Goal: Task Accomplishment & Management: Use online tool/utility

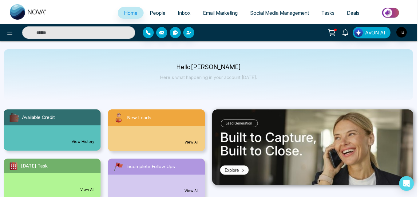
select select "*"
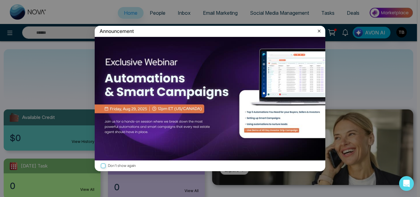
click at [320, 32] on icon at bounding box center [319, 31] width 6 height 6
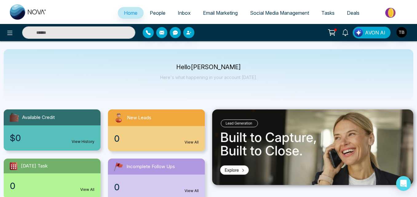
click at [151, 12] on span "People" at bounding box center [158, 13] width 16 height 6
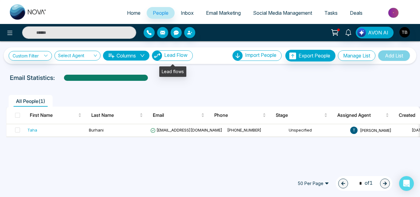
click at [178, 53] on span "Lead Flow" at bounding box center [175, 55] width 23 height 6
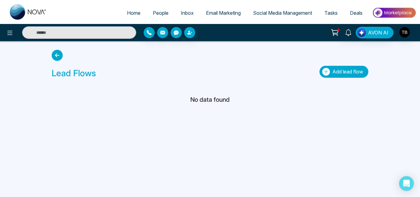
click at [330, 71] on button "Add lead flow" at bounding box center [344, 72] width 49 height 12
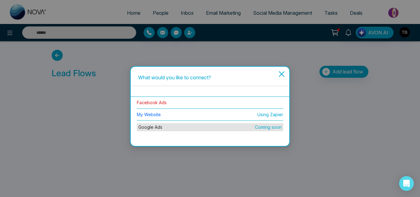
click at [160, 100] on link "Facebook Ads" at bounding box center [152, 102] width 30 height 5
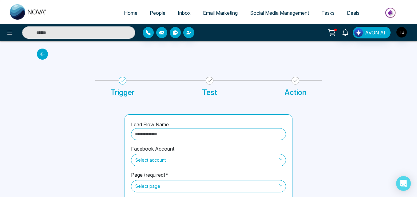
click at [173, 133] on input "text" at bounding box center [208, 134] width 155 height 12
type input "**********"
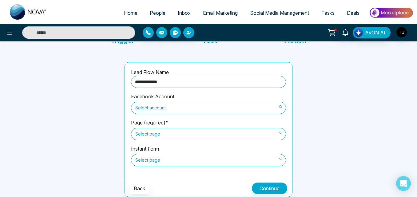
click at [162, 111] on span "Select account" at bounding box center [208, 108] width 146 height 10
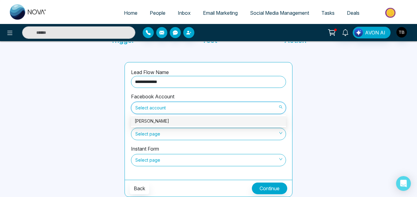
click at [159, 119] on div "[PERSON_NAME]" at bounding box center [209, 121] width 148 height 7
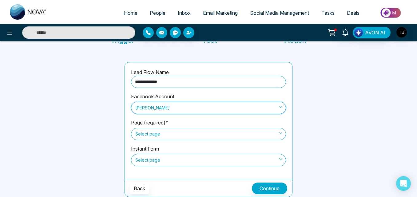
click at [171, 137] on span "Select page" at bounding box center [208, 134] width 146 height 10
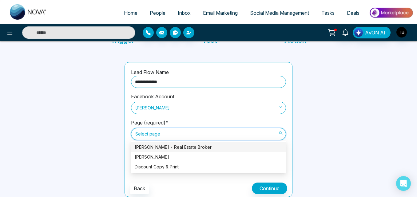
click at [172, 147] on div "[PERSON_NAME] - Real Estate Broker" at bounding box center [209, 147] width 148 height 7
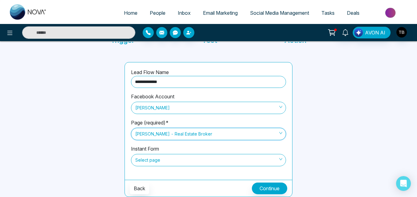
click at [180, 160] on span "Select page" at bounding box center [208, 160] width 146 height 10
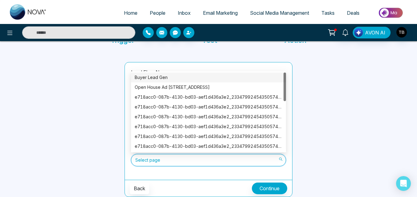
click at [152, 77] on div "Buyer Lead Gen" at bounding box center [209, 77] width 148 height 7
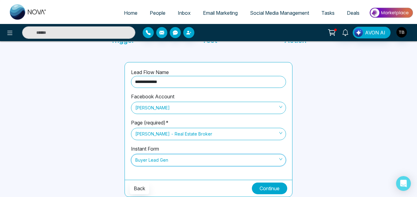
click at [264, 189] on button "Continue" at bounding box center [269, 189] width 35 height 12
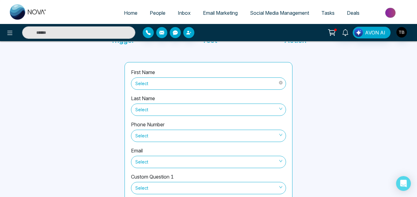
click at [187, 83] on span "Select" at bounding box center [208, 83] width 146 height 10
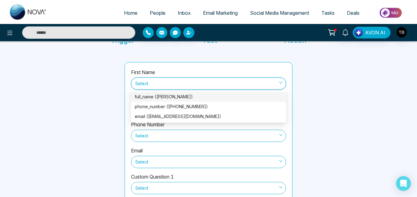
click at [164, 98] on div "full_name ([PERSON_NAME])" at bounding box center [209, 97] width 148 height 7
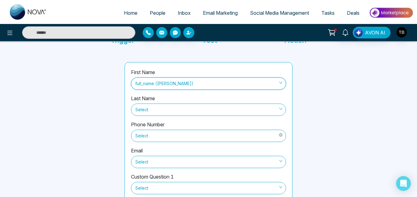
click at [176, 133] on span "Select" at bounding box center [208, 136] width 146 height 10
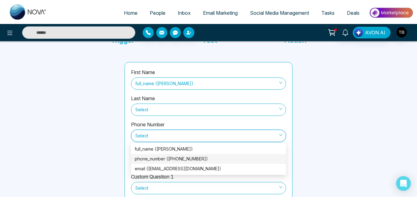
click at [164, 158] on div "phone_number ([PHONE_NUMBER])" at bounding box center [209, 159] width 148 height 7
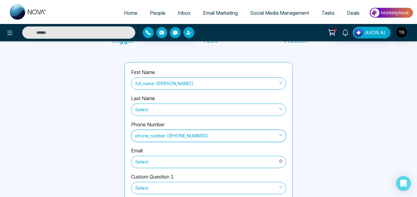
click at [177, 162] on span "Select" at bounding box center [208, 162] width 146 height 10
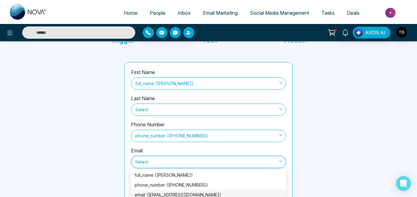
click at [167, 193] on div "email ([EMAIL_ADDRESS][DOMAIN_NAME])" at bounding box center [209, 195] width 148 height 7
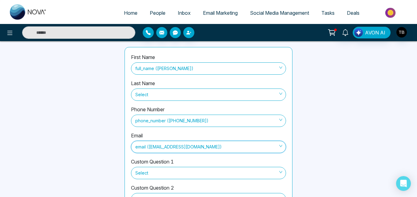
scroll to position [89, 0]
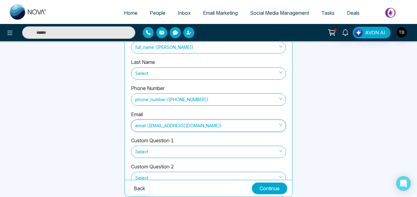
click at [264, 183] on button "Continue" at bounding box center [269, 189] width 35 height 12
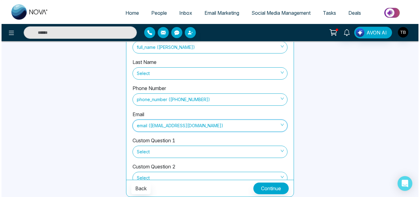
scroll to position [45, 0]
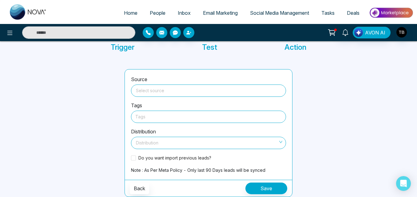
click at [166, 90] on input "search" at bounding box center [209, 89] width 148 height 9
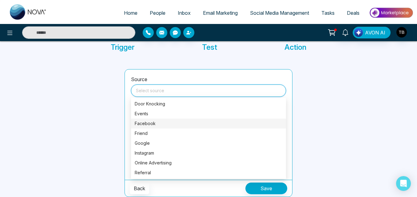
click at [145, 125] on div "Facebook" at bounding box center [209, 123] width 148 height 7
type input "********"
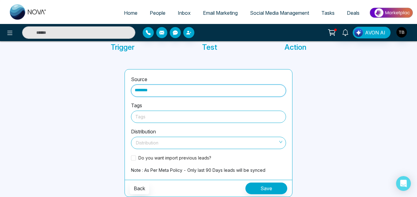
click at [151, 116] on div at bounding box center [208, 117] width 146 height 8
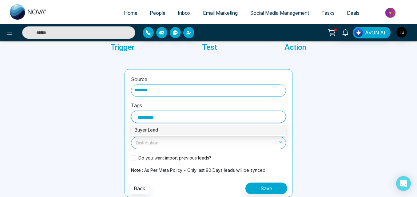
type input "**********"
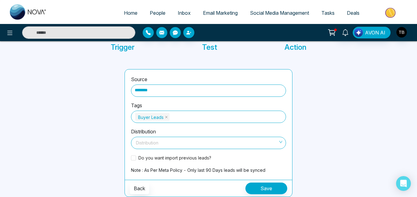
click at [101, 121] on div at bounding box center [77, 133] width 88 height 128
click at [145, 143] on input "search" at bounding box center [206, 141] width 143 height 9
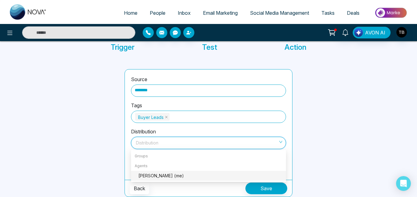
click at [147, 174] on div "[PERSON_NAME] (me)" at bounding box center [210, 176] width 144 height 7
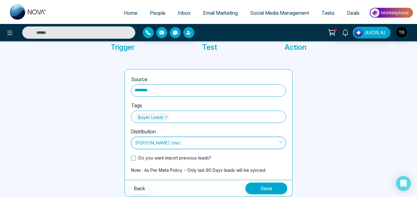
click at [132, 156] on span at bounding box center [133, 158] width 5 height 5
click at [259, 189] on button "Save" at bounding box center [267, 189] width 42 height 12
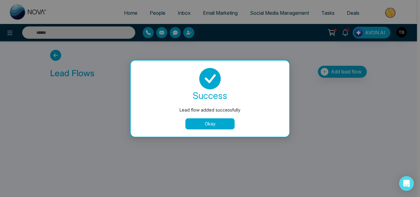
click at [210, 122] on button "Okay" at bounding box center [210, 123] width 49 height 11
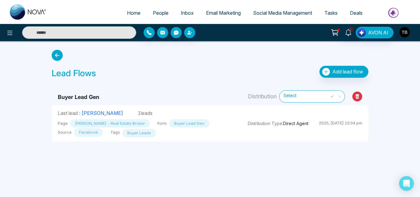
click at [405, 36] on img "button" at bounding box center [405, 32] width 10 height 10
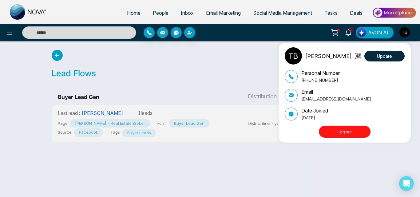
click at [350, 129] on button "Logout" at bounding box center [345, 132] width 52 height 12
